Goal: Task Accomplishment & Management: Manage account settings

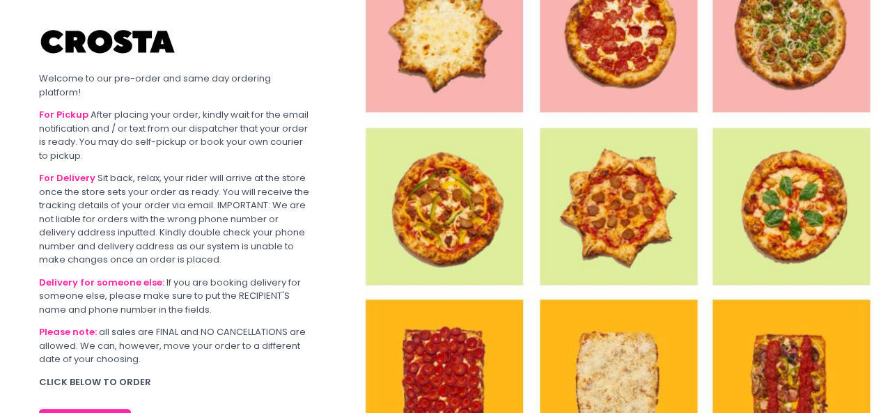
scroll to position [85, 0]
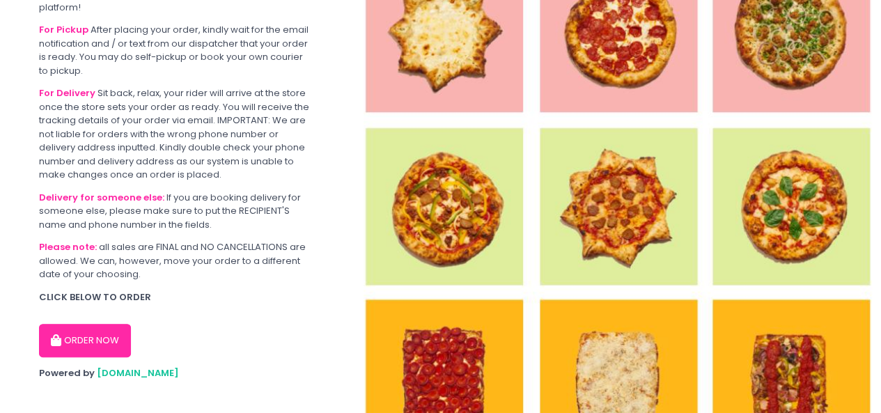
click at [44, 330] on button "ORDER NOW" at bounding box center [85, 340] width 92 height 33
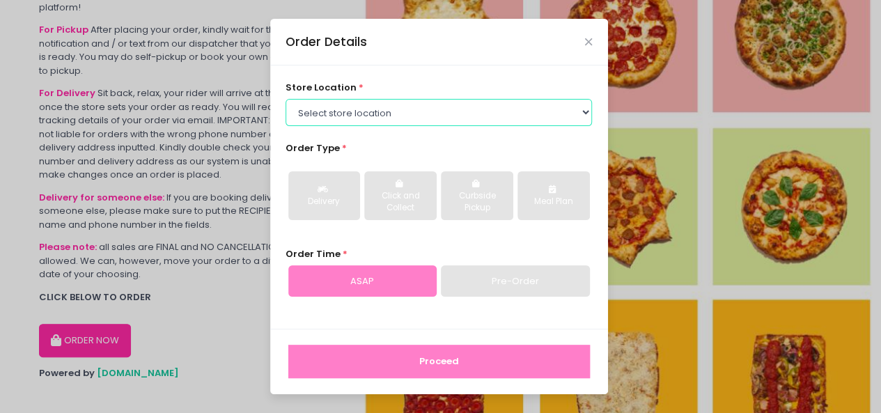
click at [348, 117] on select "Select store location Crosta Pizza - Salcedo Crosta Pizza - San Juan" at bounding box center [439, 112] width 307 height 26
select select "65090bae48156caed44a5eb4"
click at [286, 99] on select "Select store location Crosta Pizza - Salcedo Crosta Pizza - San Juan" at bounding box center [439, 112] width 307 height 26
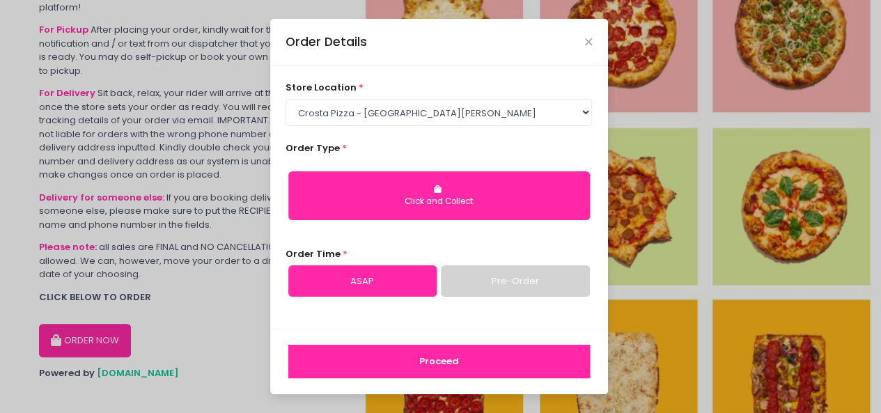
click at [450, 370] on button "Proceed" at bounding box center [439, 361] width 302 height 33
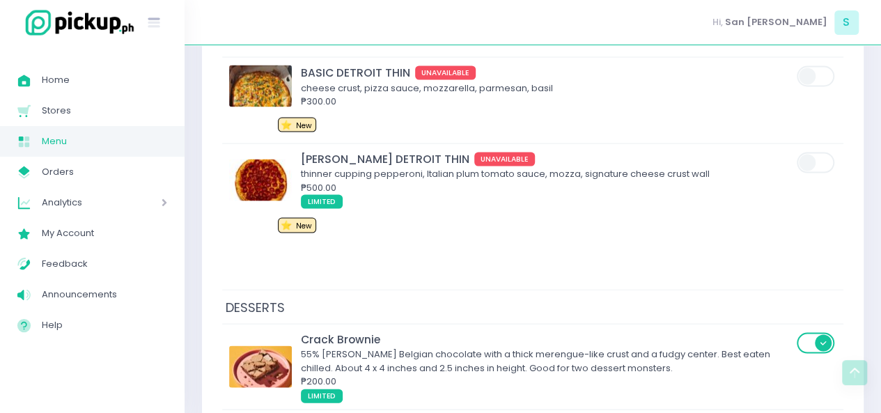
scroll to position [6562, 0]
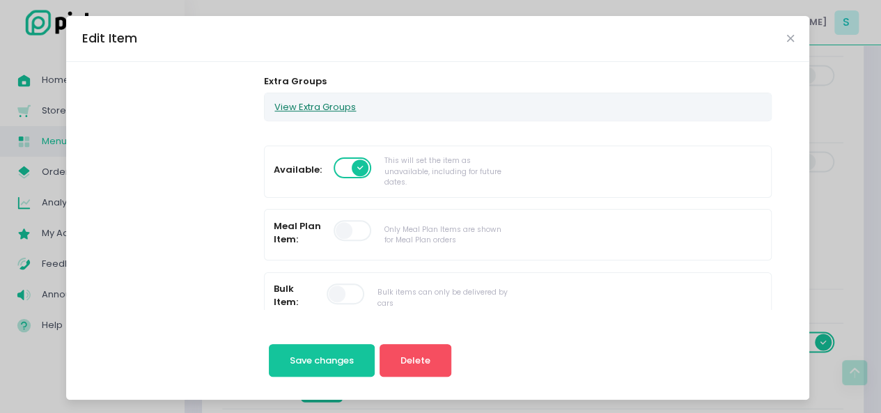
scroll to position [252, 0]
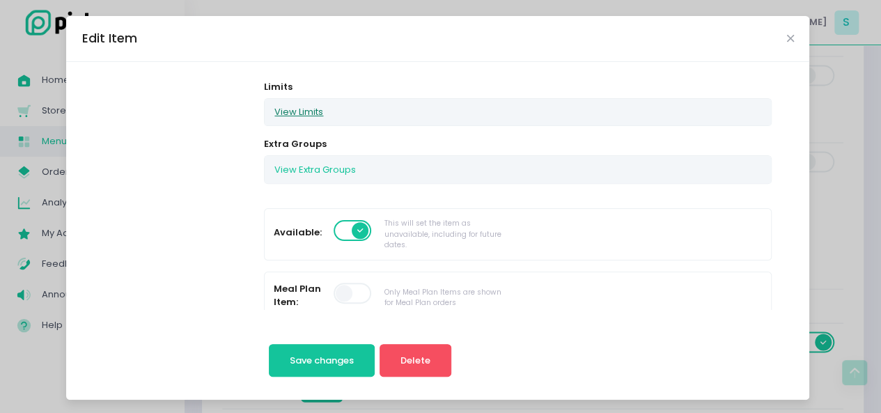
click at [283, 101] on button "View Limits" at bounding box center [299, 112] width 68 height 26
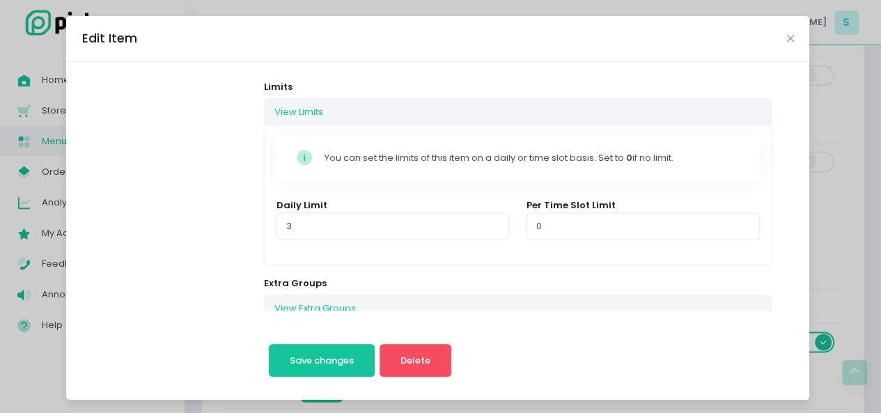
click at [32, 220] on div "Edit Item Change Photo CROSTAMISU 2.0 Description Our take on the classic Tiram…" at bounding box center [440, 206] width 881 height 413
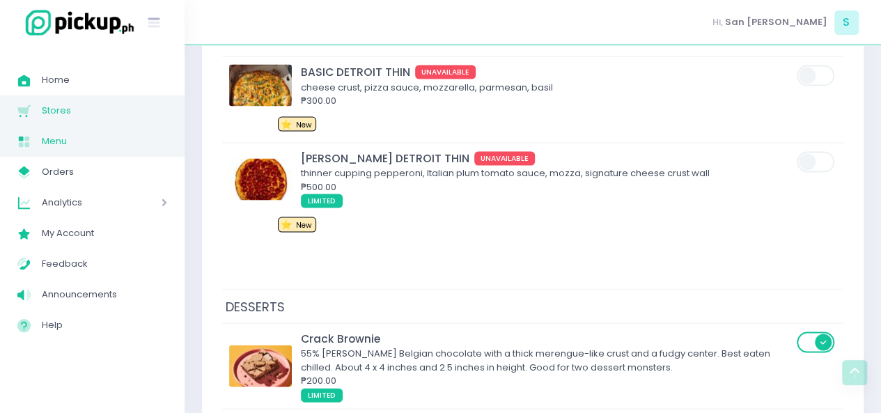
click at [49, 107] on span "Stores" at bounding box center [104, 111] width 125 height 18
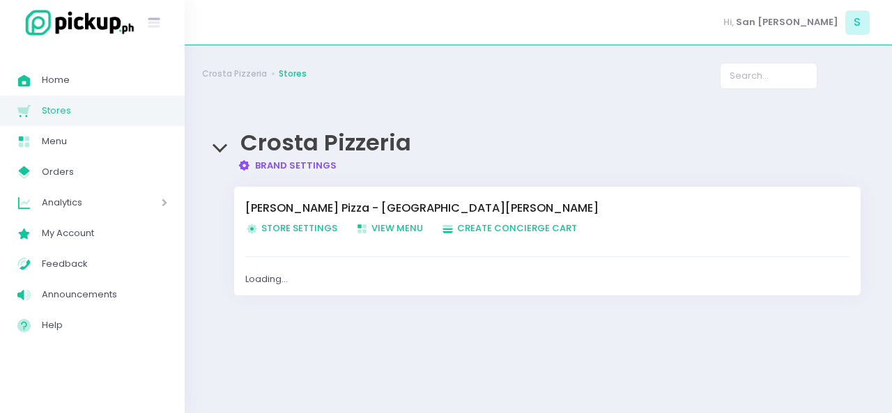
click at [260, 224] on span "Store Settings Created with Sketch. Store Settings" at bounding box center [291, 228] width 92 height 13
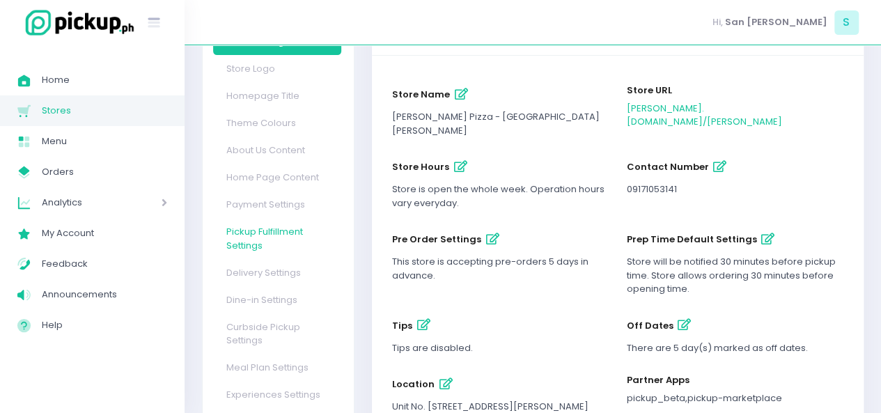
scroll to position [132, 0]
click at [243, 258] on link "Delivery Settings" at bounding box center [277, 271] width 128 height 27
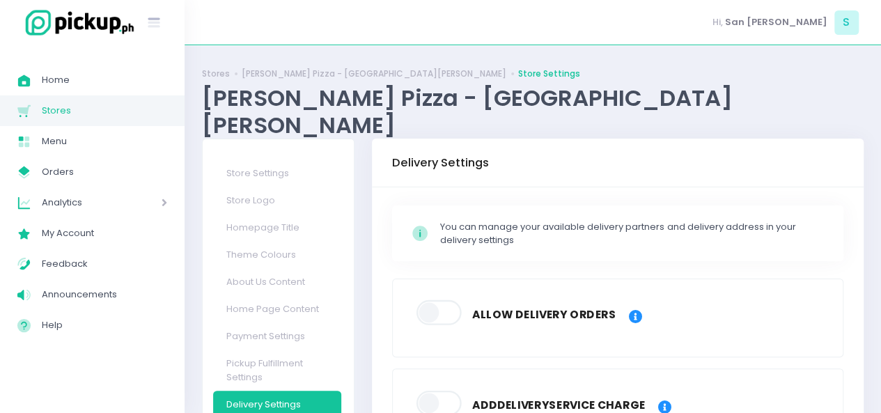
click at [435, 300] on span at bounding box center [440, 312] width 47 height 25
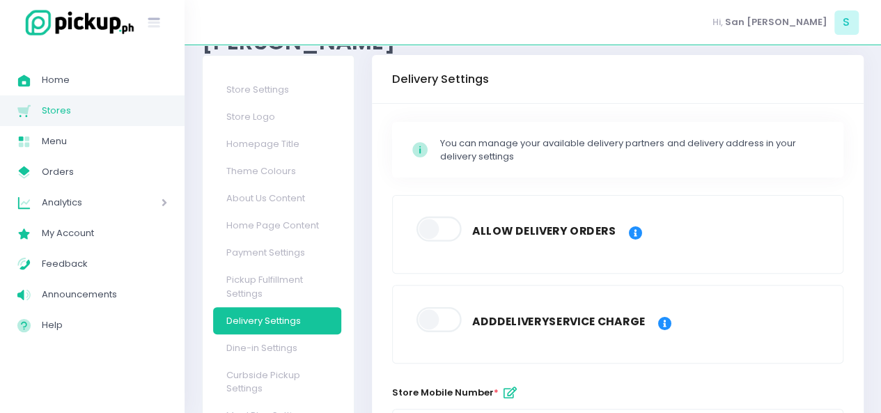
scroll to position [151, 0]
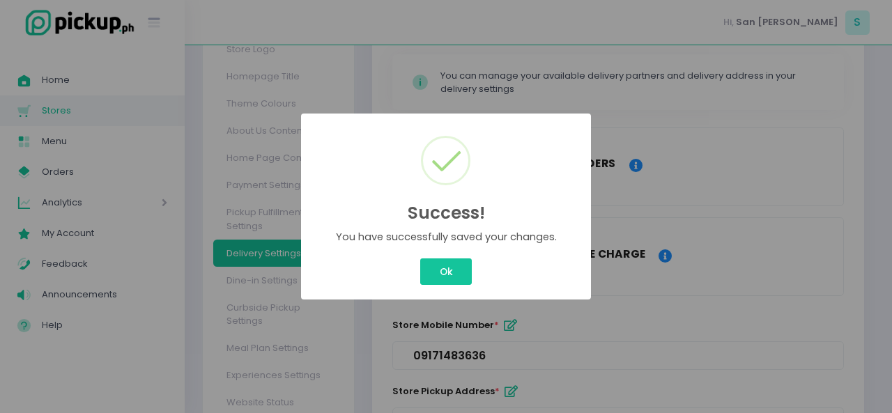
click at [435, 276] on button "Ok" at bounding box center [446, 271] width 52 height 26
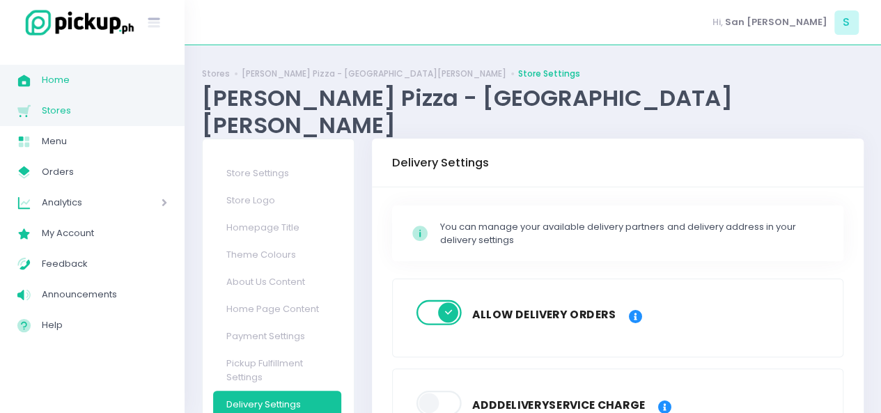
click at [99, 84] on span "Home" at bounding box center [104, 80] width 125 height 18
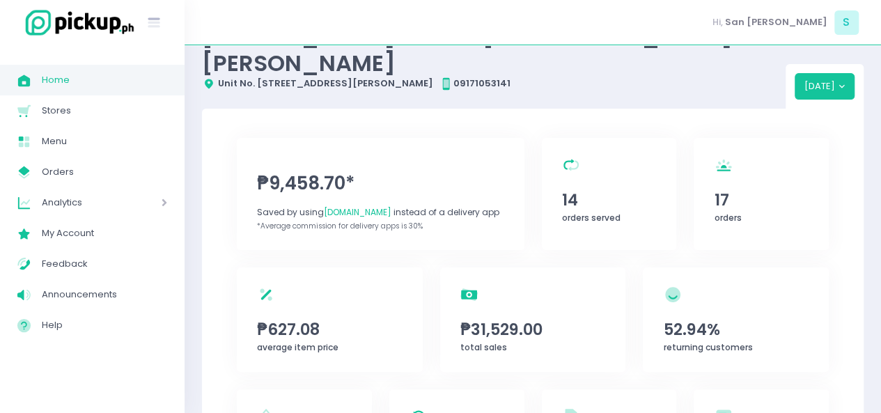
scroll to position [39, 0]
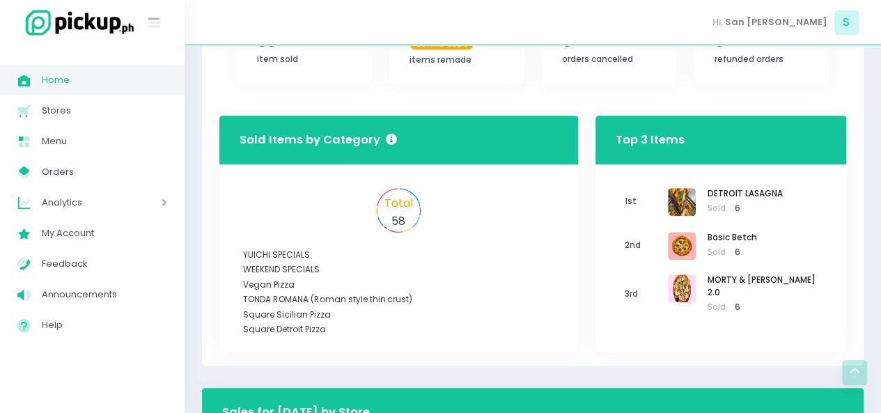
scroll to position [454, 0]
